Goal: Transaction & Acquisition: Purchase product/service

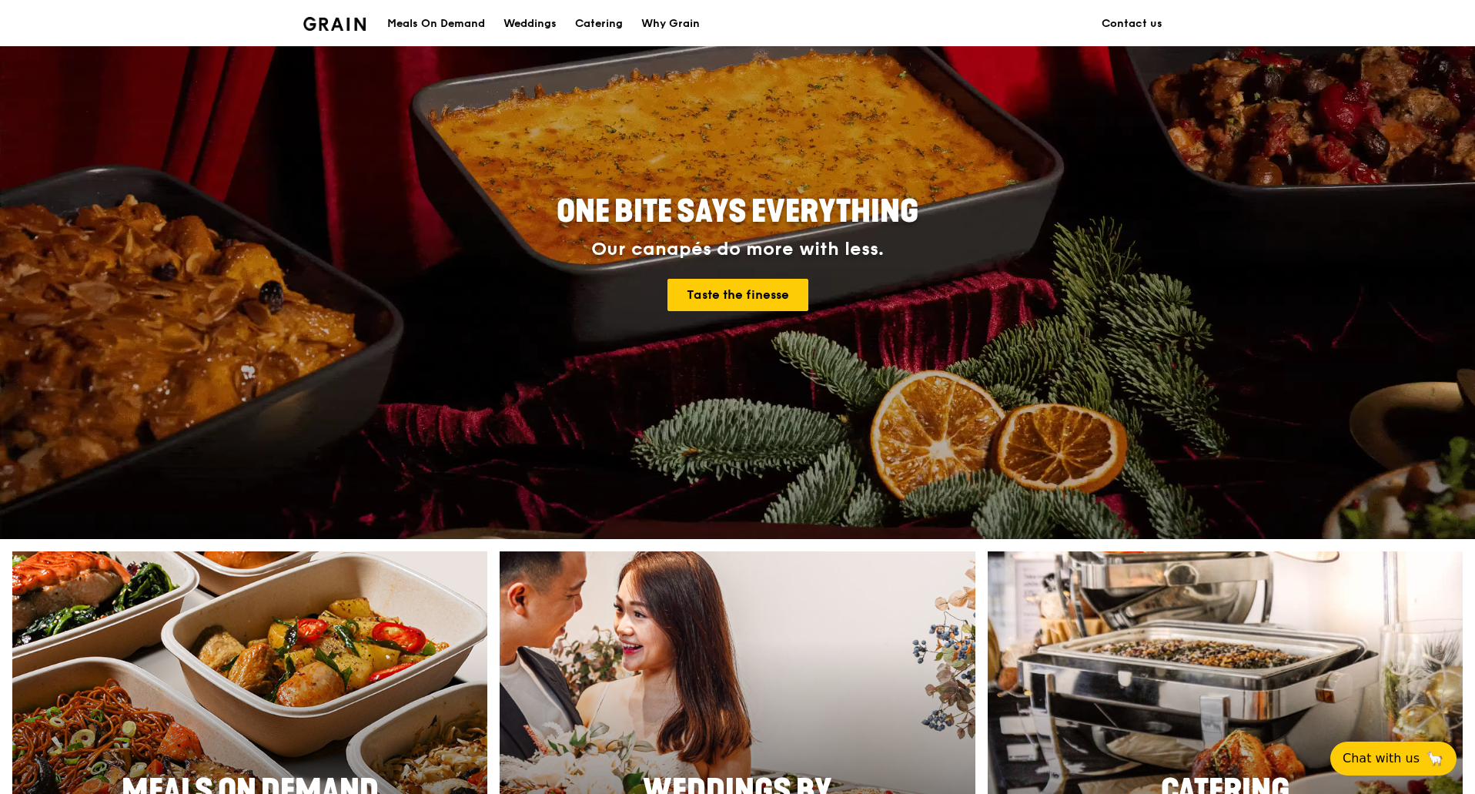
click at [455, 24] on div "Meals On Demand" at bounding box center [436, 24] width 98 height 46
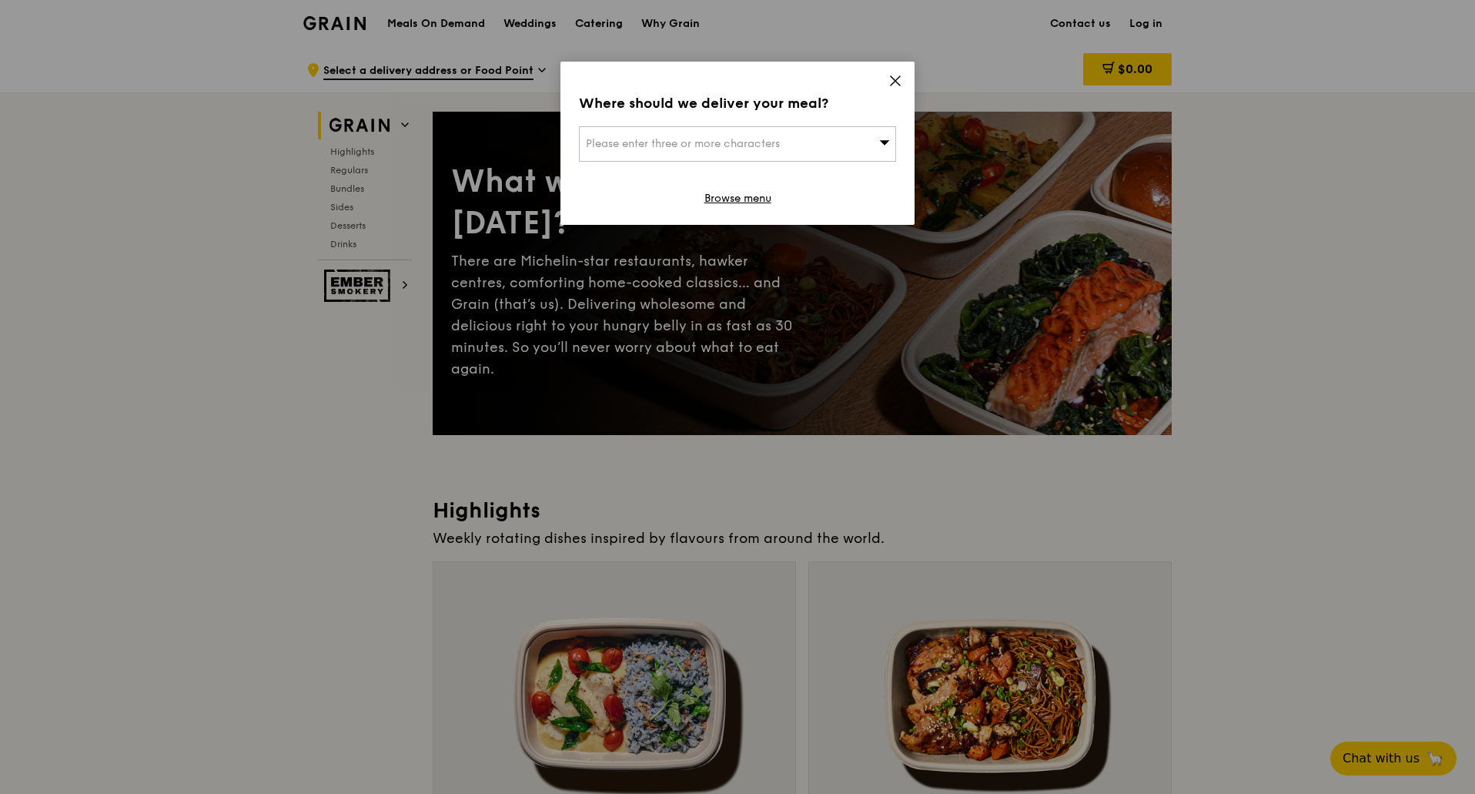
click at [871, 135] on div "Please enter three or more characters" at bounding box center [737, 143] width 317 height 35
click at [807, 144] on input "search" at bounding box center [738, 144] width 316 height 34
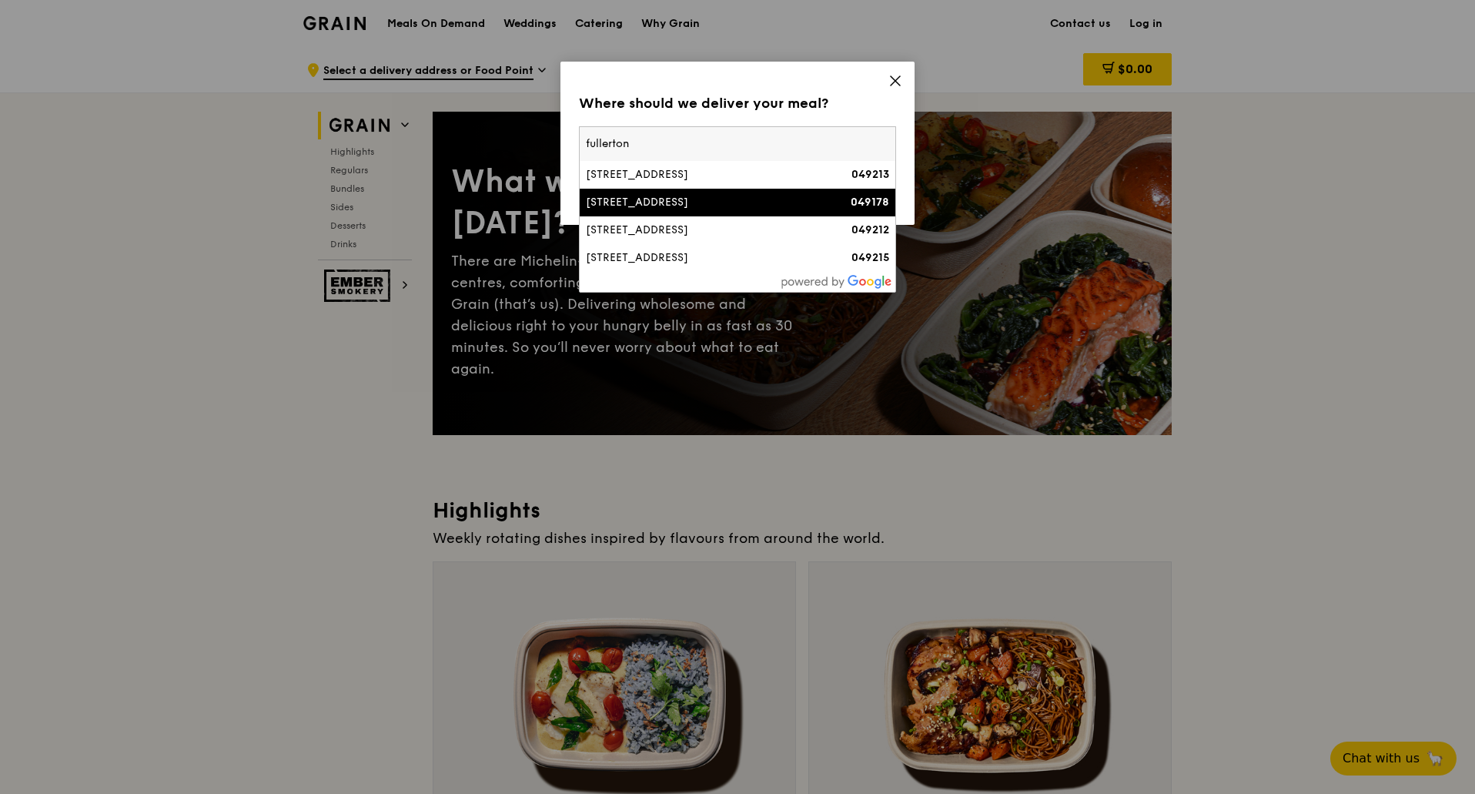
type input "fullerton"
click at [747, 205] on div "[STREET_ADDRESS]" at bounding box center [700, 202] width 228 height 15
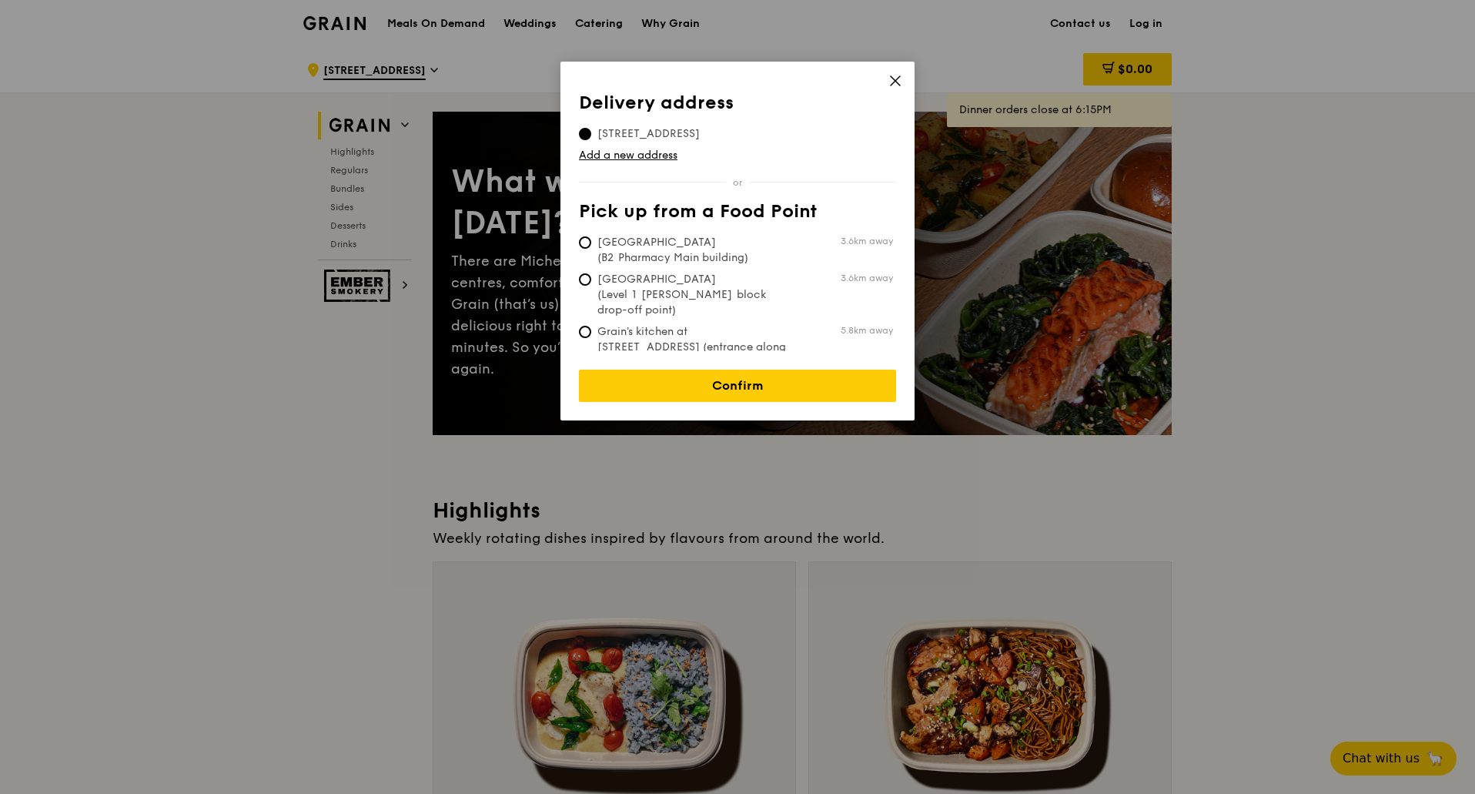
click at [700, 260] on span "[GEOGRAPHIC_DATA] (B2 Pharmacy Main building)" at bounding box center [693, 250] width 229 height 31
click at [591, 249] on input "[GEOGRAPHIC_DATA] (B2 Pharmacy Main building) 3.6km away" at bounding box center [585, 242] width 12 height 12
radio input "true"
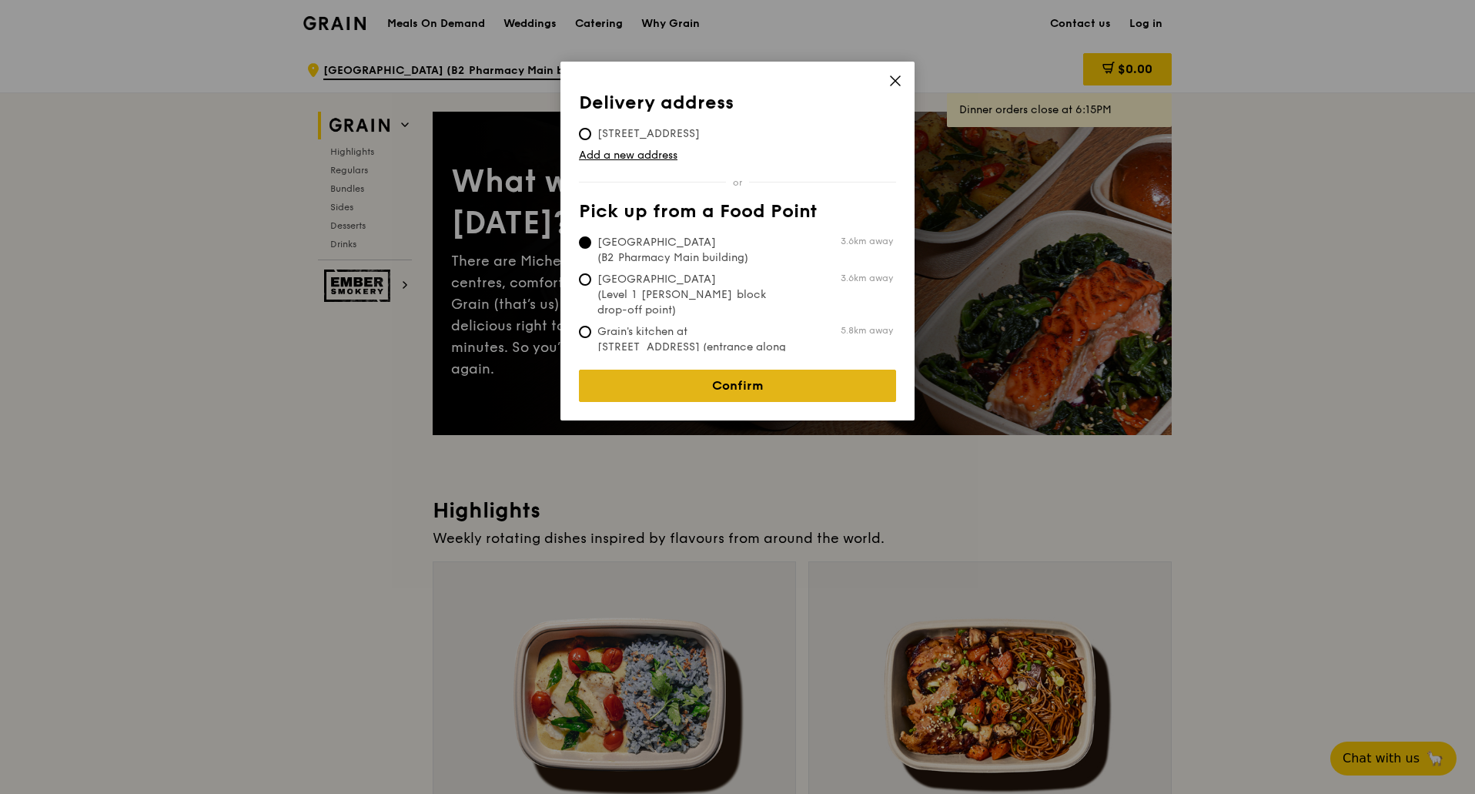
click at [719, 369] on link "Confirm" at bounding box center [737, 385] width 317 height 32
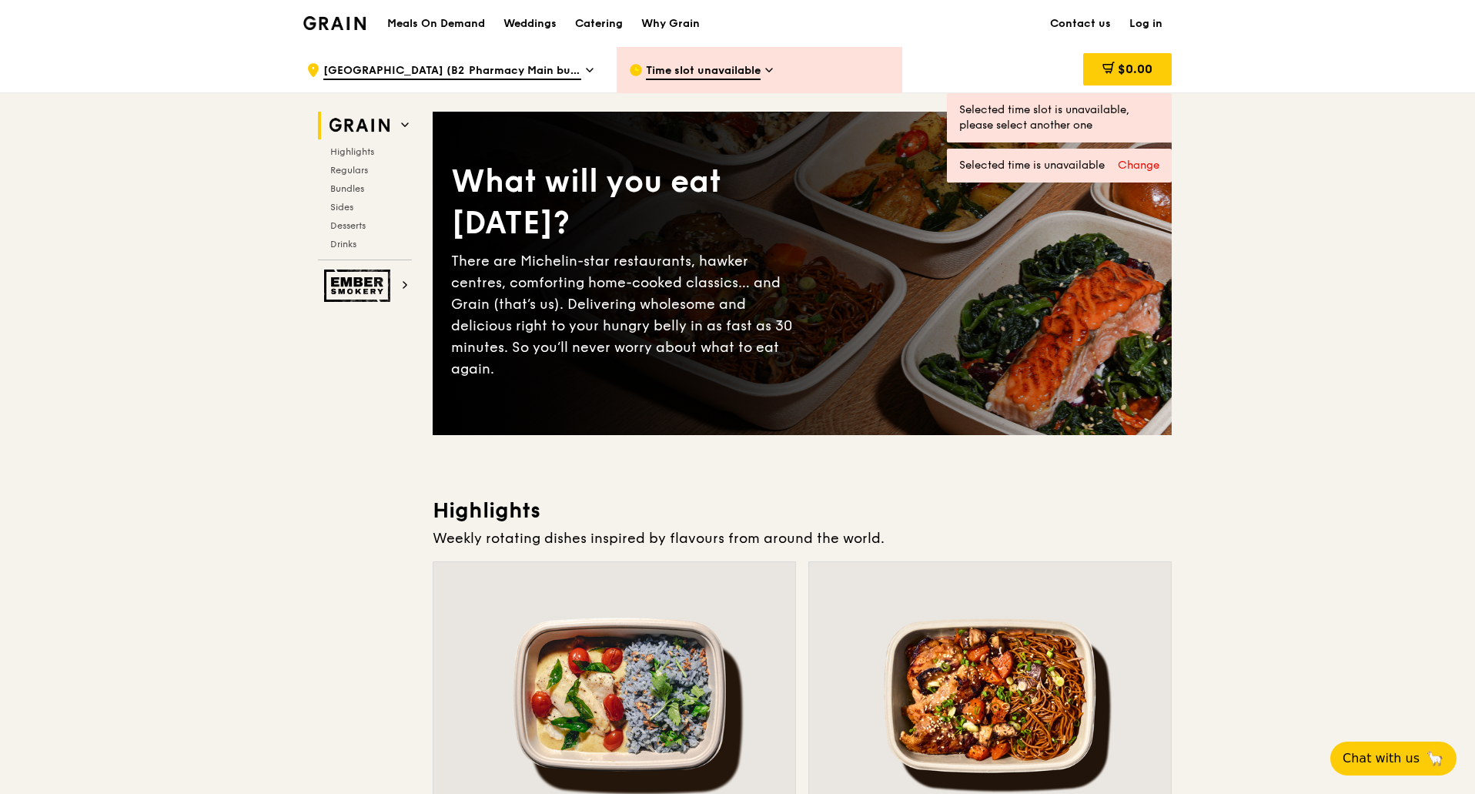
click at [729, 80] on div "Time slot unavailable" at bounding box center [760, 70] width 286 height 46
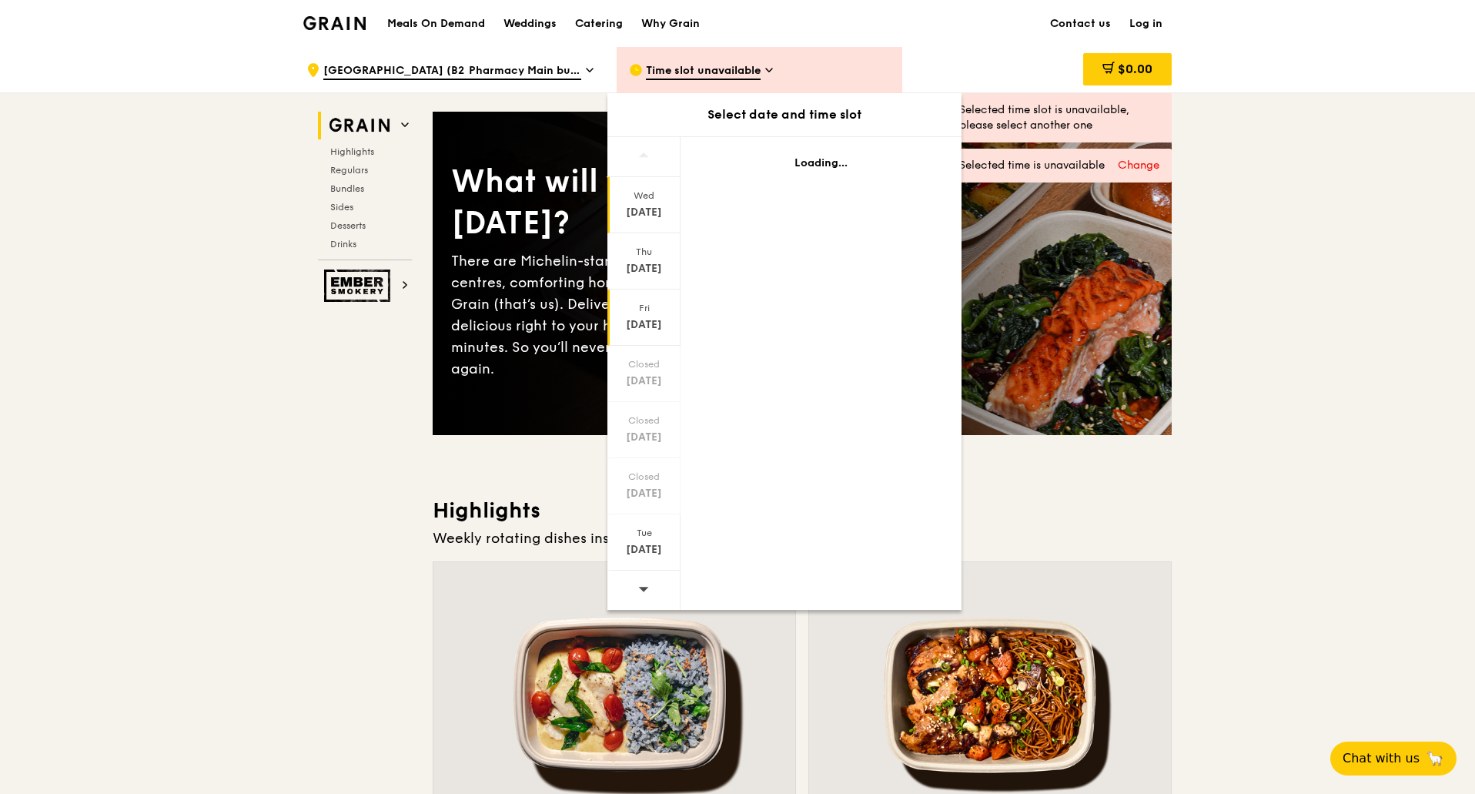
click at [651, 316] on div "[DATE]" at bounding box center [643, 317] width 73 height 56
click at [654, 268] on div "[DATE]" at bounding box center [644, 268] width 69 height 15
click at [659, 191] on div "Wed" at bounding box center [644, 195] width 69 height 12
click at [659, 311] on div "Fri" at bounding box center [644, 308] width 69 height 12
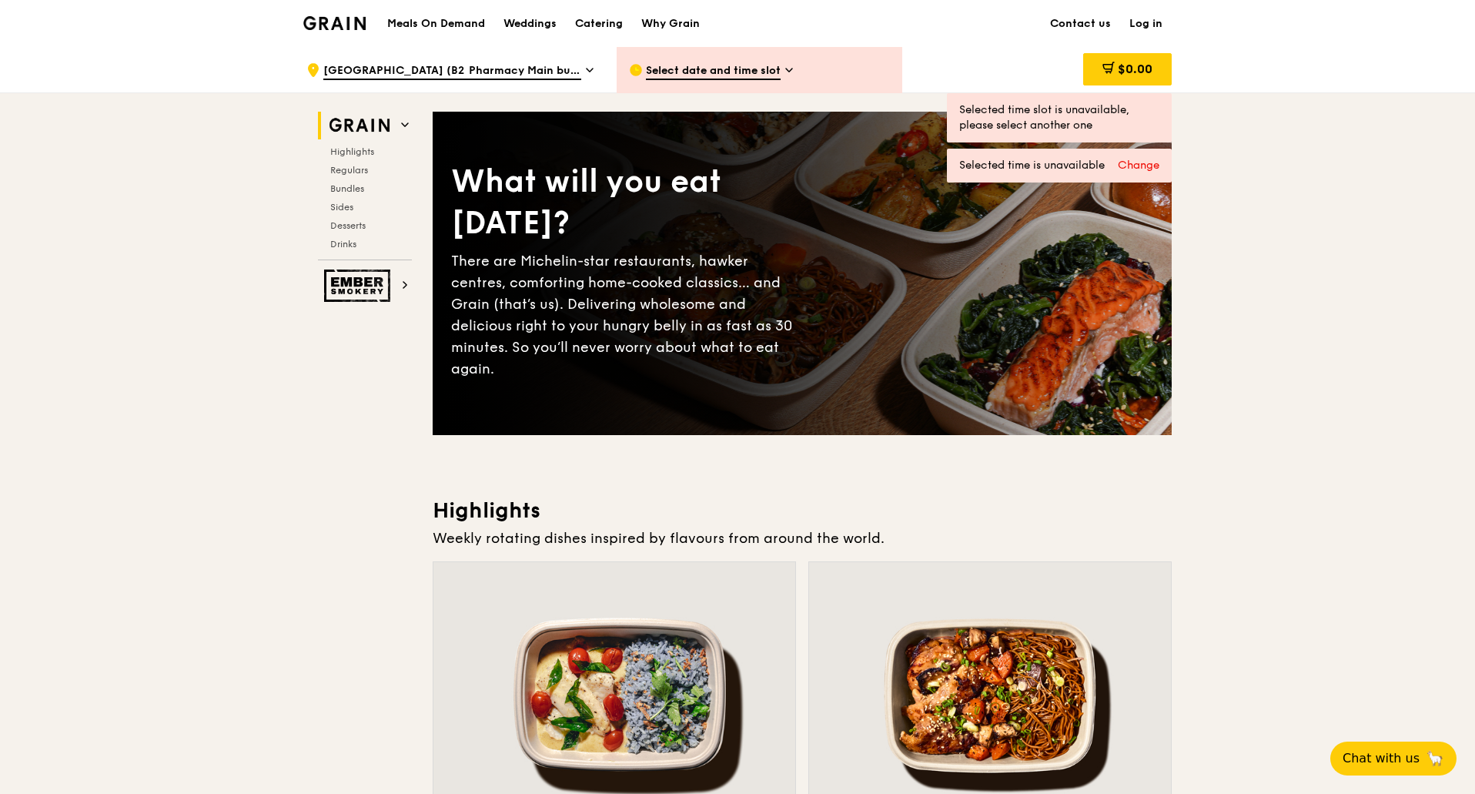
click at [723, 74] on span "Select date and time slot" at bounding box center [713, 71] width 135 height 17
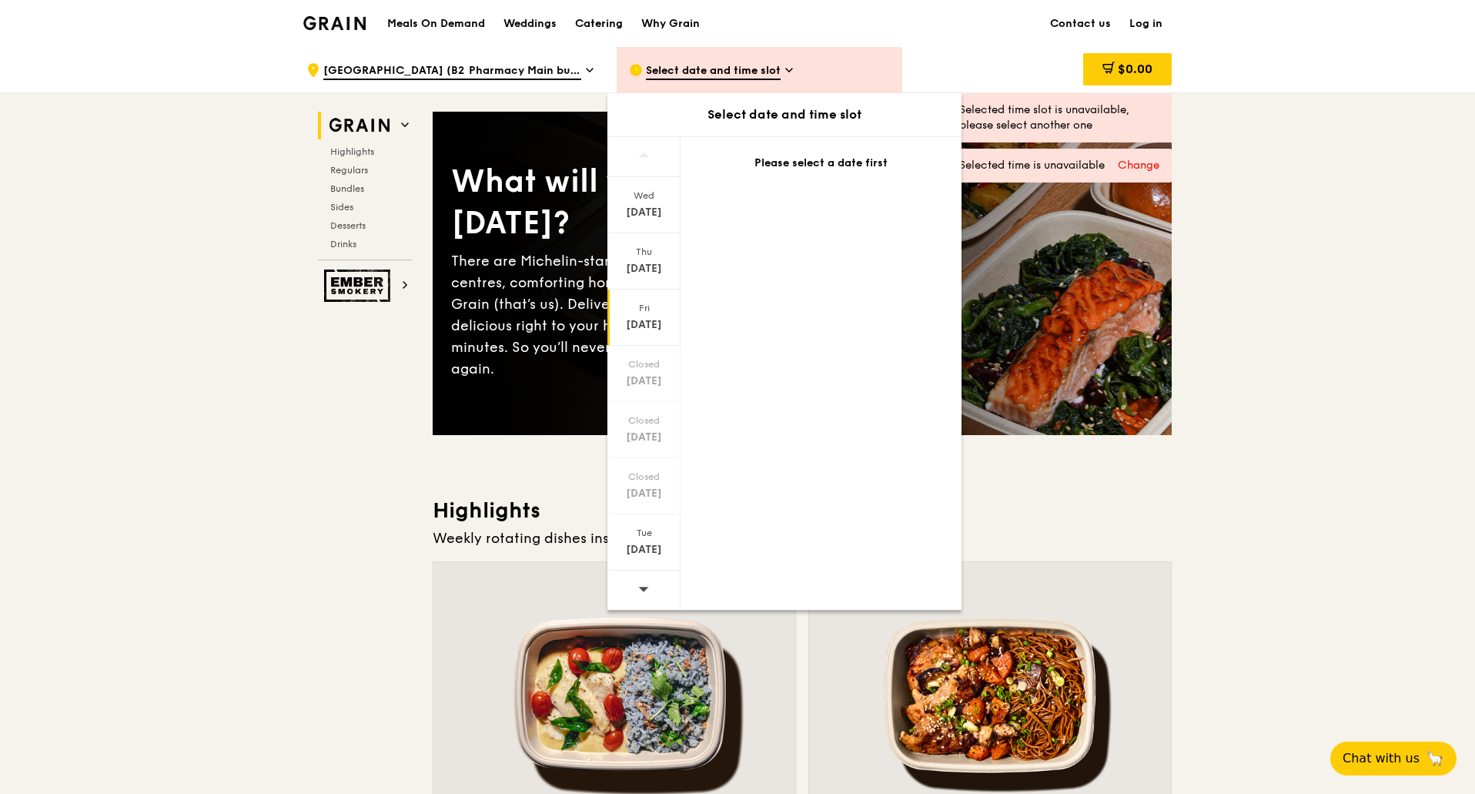
click at [655, 321] on div "[DATE]" at bounding box center [644, 324] width 69 height 15
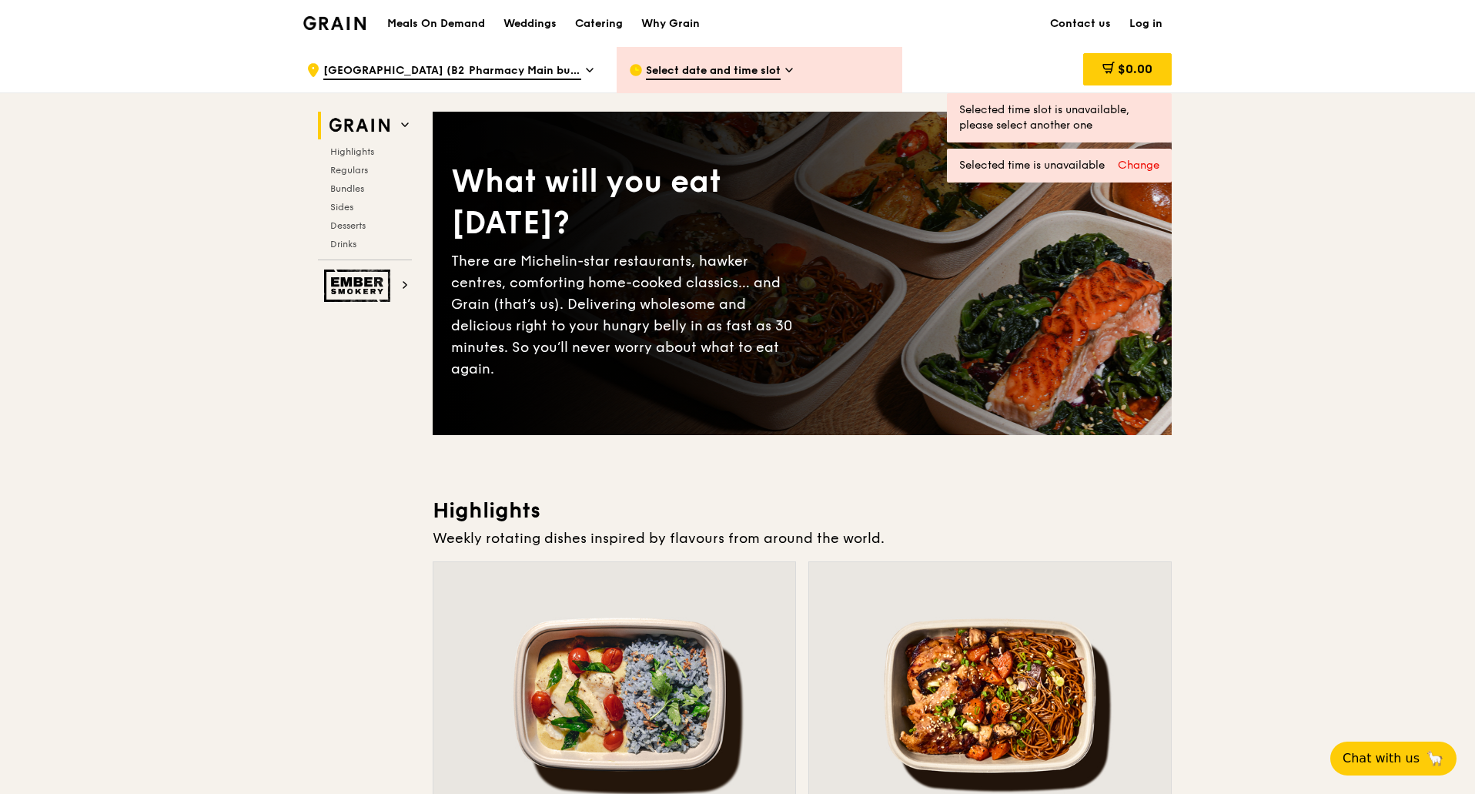
click at [1147, 166] on div "Change" at bounding box center [1139, 165] width 42 height 15
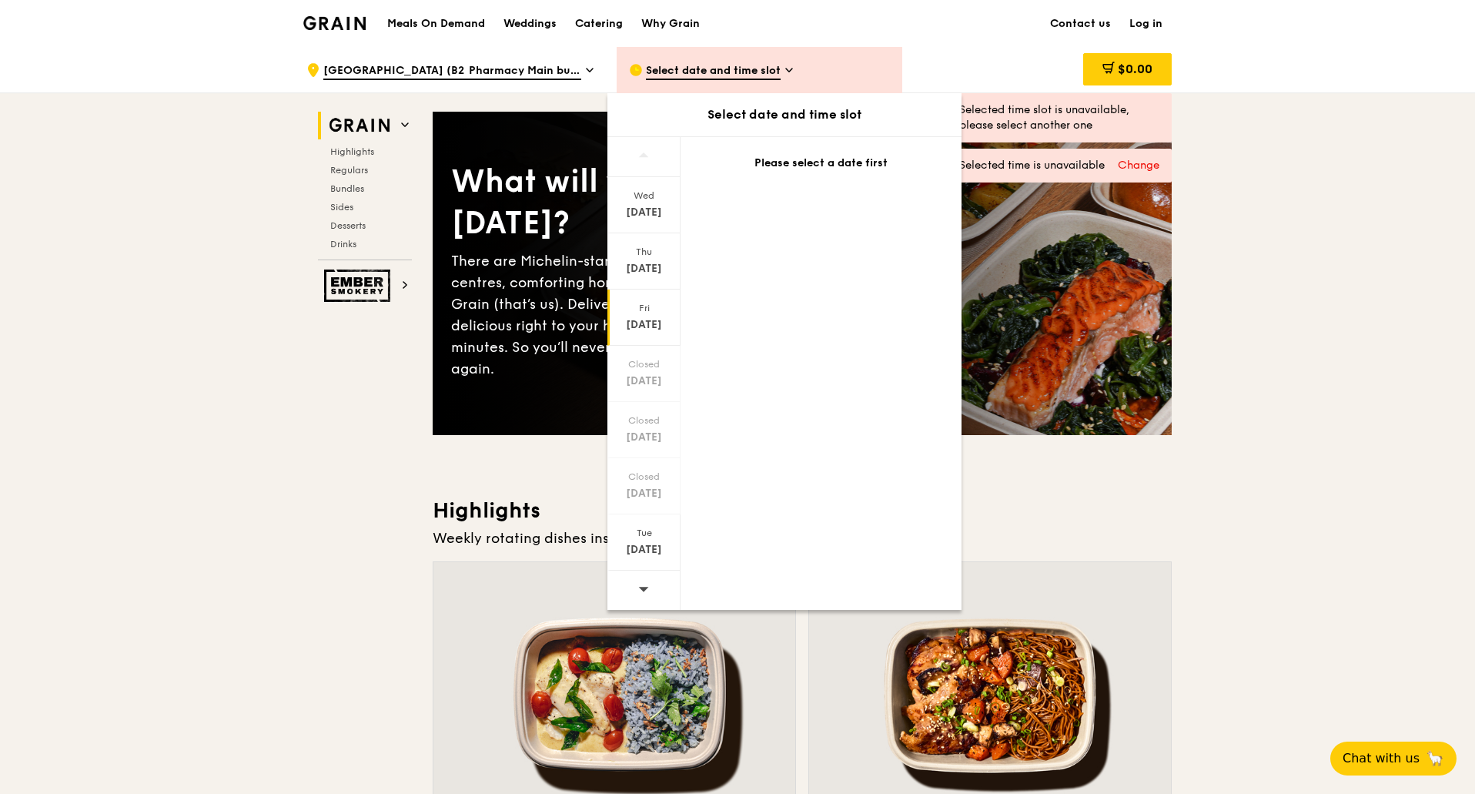
click at [656, 310] on div "Fri" at bounding box center [644, 308] width 69 height 12
